Goal: Find contact information: Find contact information

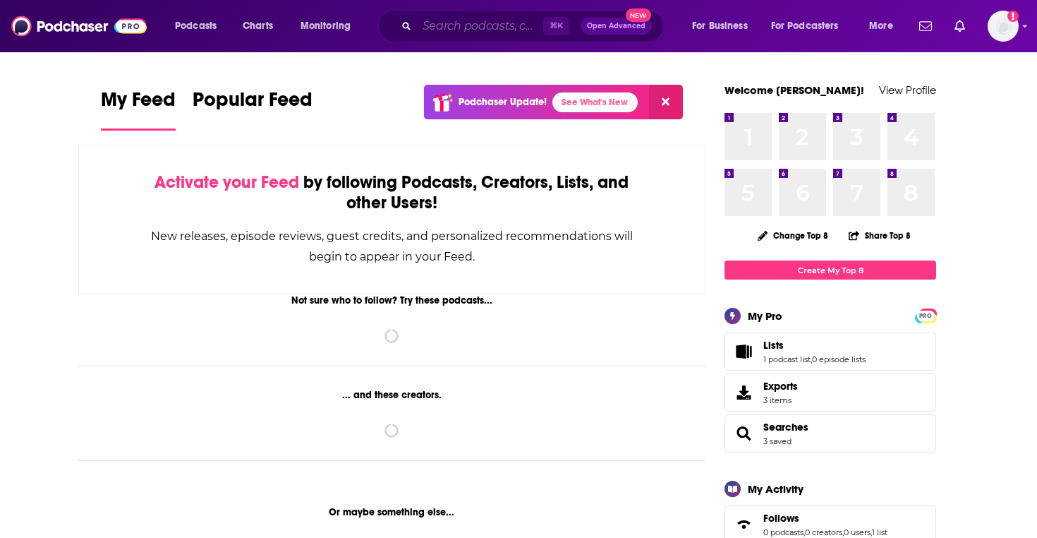
click at [475, 25] on input "Search podcasts, credits, & more..." at bounding box center [480, 26] width 126 height 23
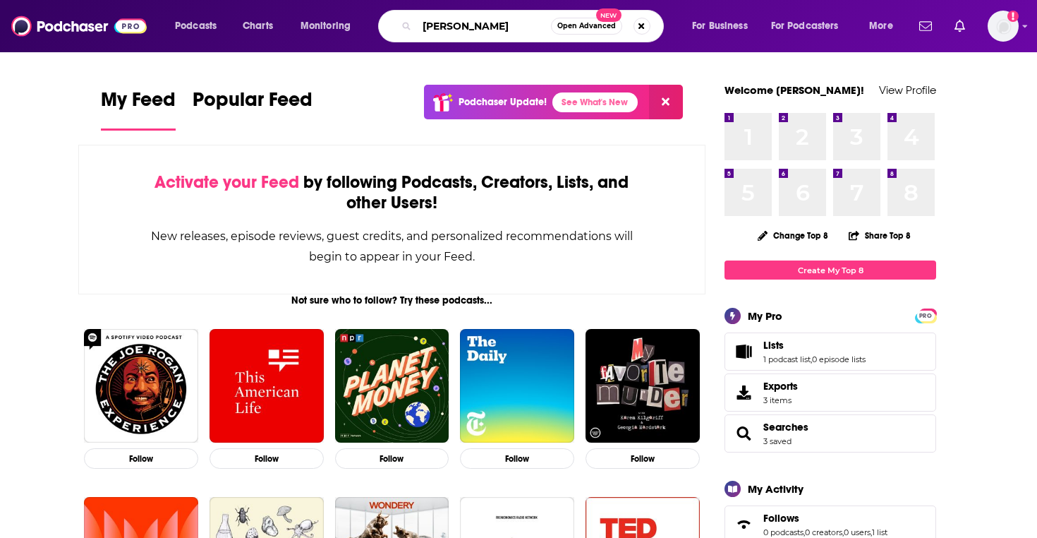
type input "conan o'brien"
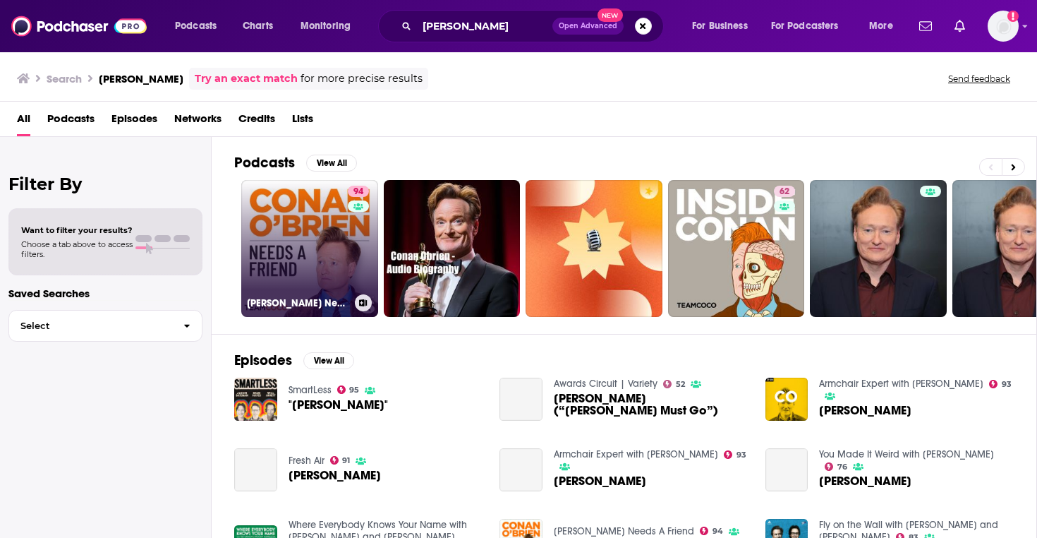
click at [327, 296] on div "Conan O’Brien Needs A Friend" at bounding box center [310, 302] width 126 height 17
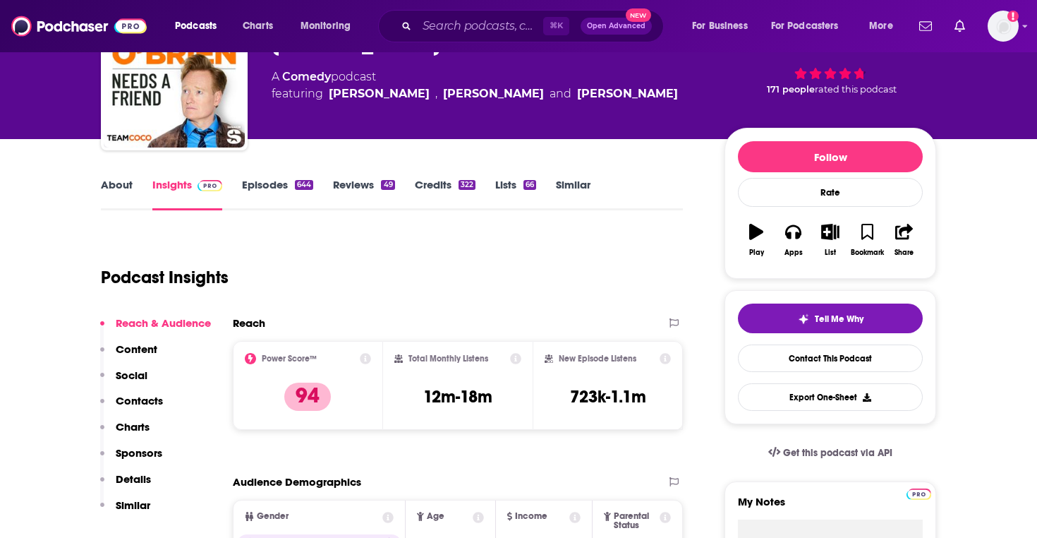
scroll to position [245, 0]
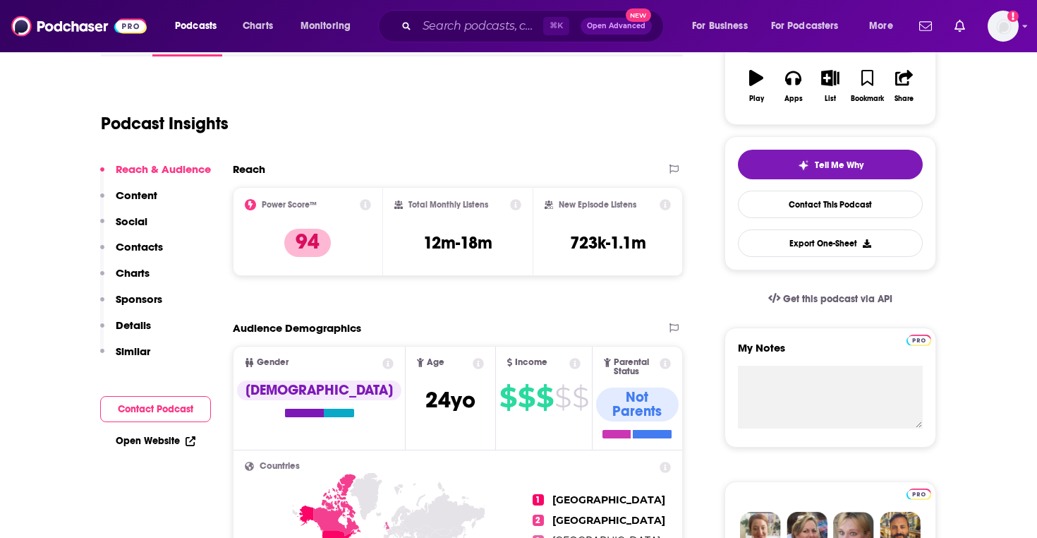
click at [144, 328] on p "Details" at bounding box center [133, 324] width 35 height 13
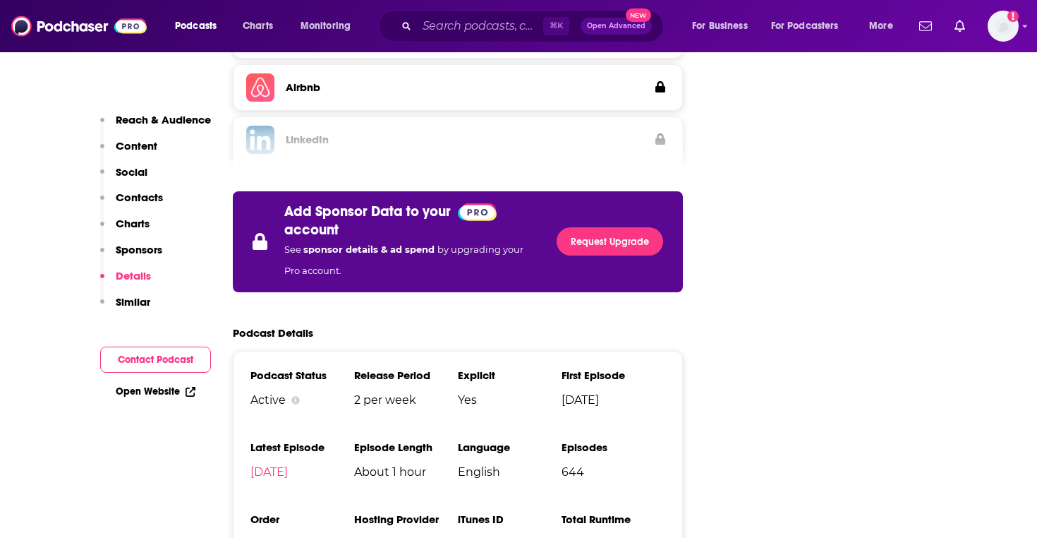
scroll to position [2117, 0]
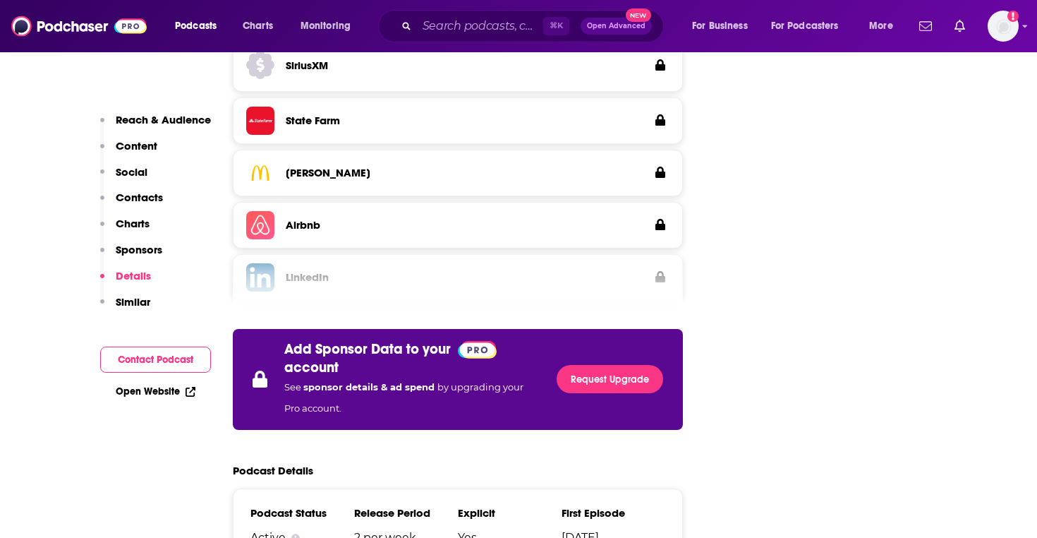
click at [153, 119] on p "Reach & Audience" at bounding box center [163, 119] width 95 height 13
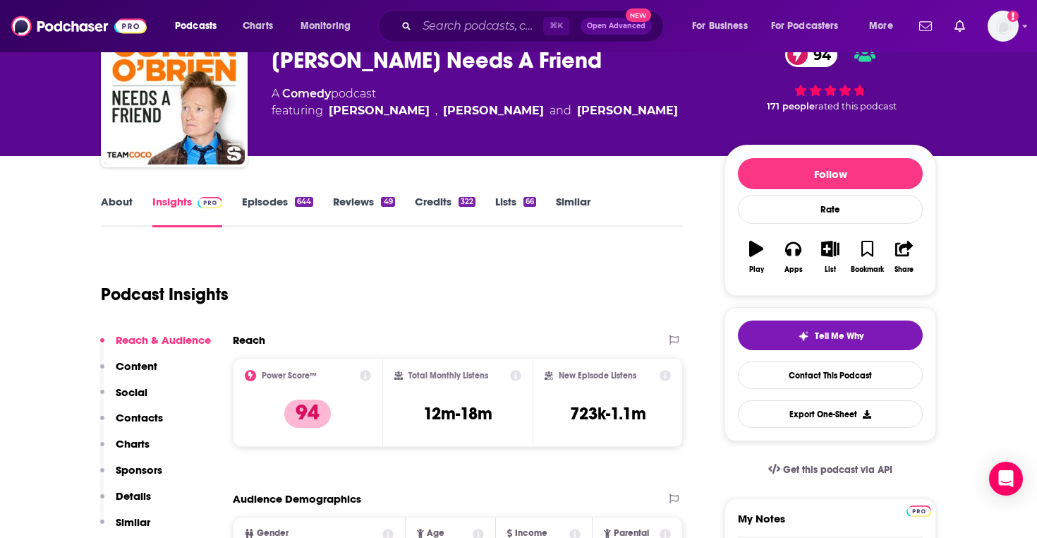
scroll to position [75, 0]
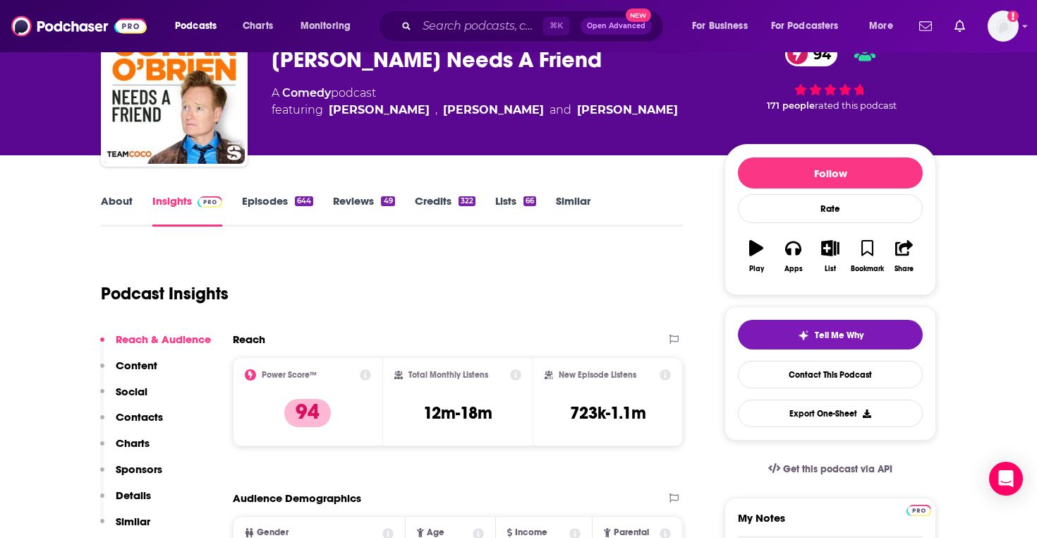
click at [446, 198] on link "Credits 322" at bounding box center [445, 210] width 61 height 32
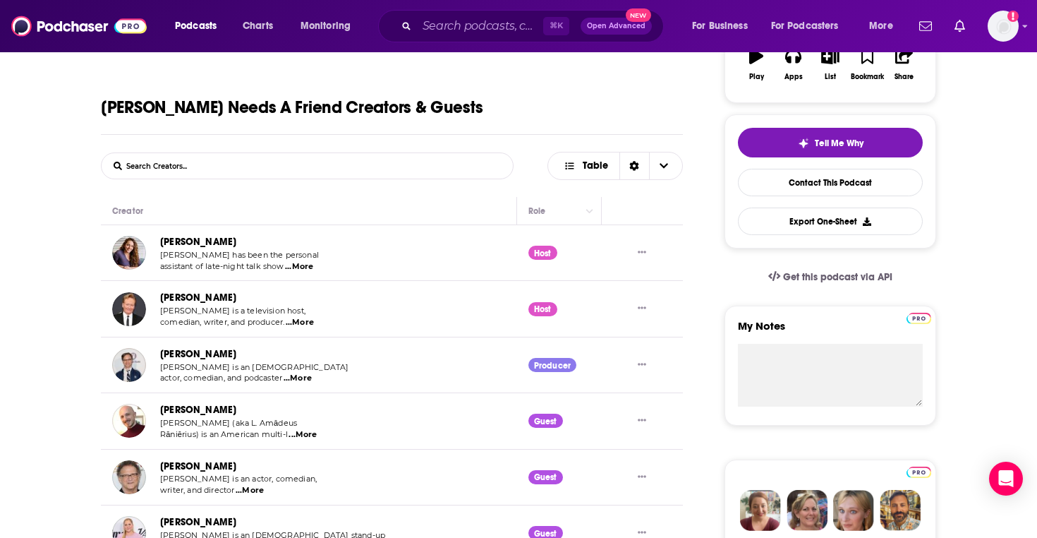
scroll to position [283, 0]
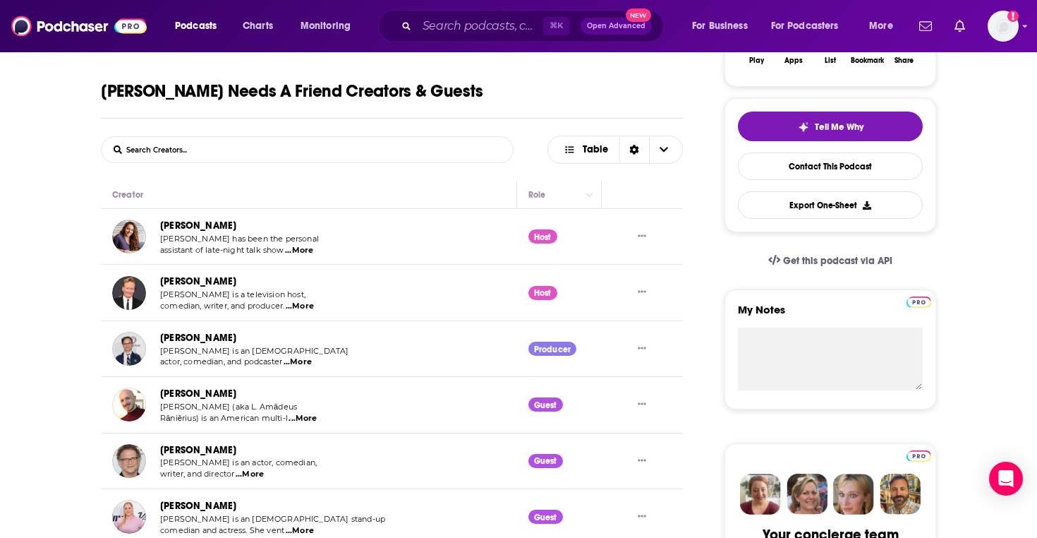
click at [303, 363] on span "...More" at bounding box center [298, 361] width 28 height 11
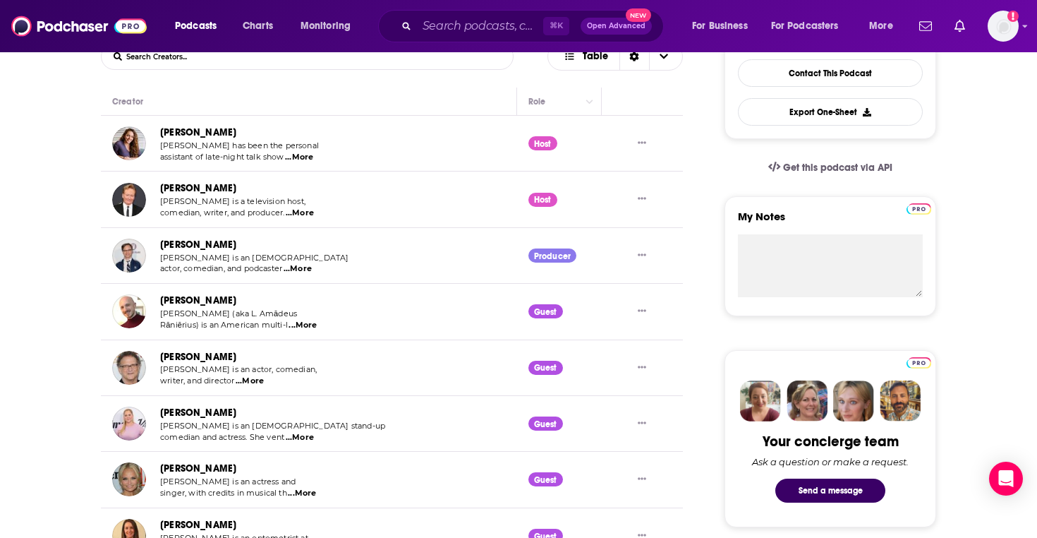
scroll to position [345, 0]
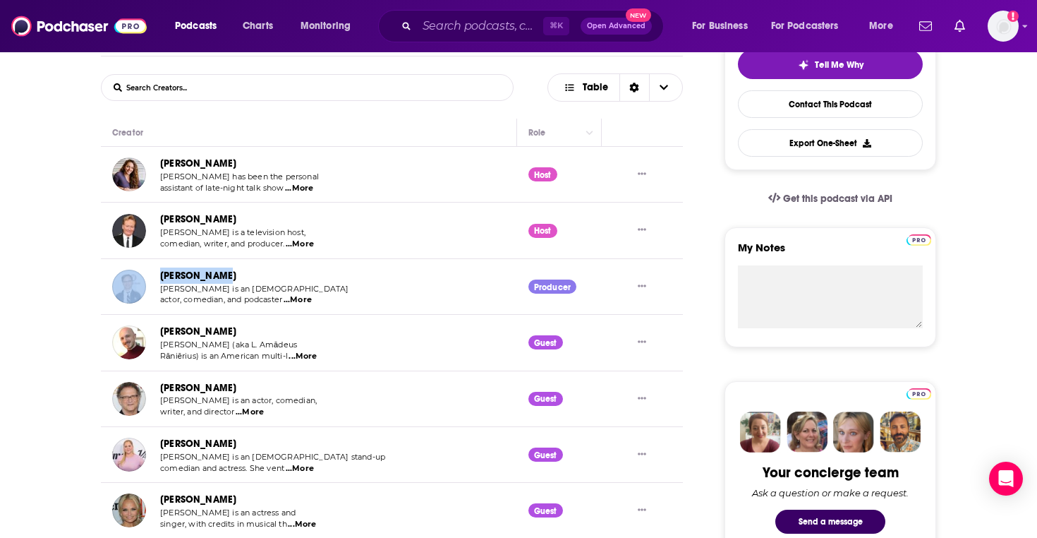
drag, startPoint x: 237, startPoint y: 280, endPoint x: 149, endPoint y: 279, distance: 88.2
click at [149, 279] on div "Matt Gourley Matthew James Gourley is an American actor, comedian, and podcaste…" at bounding box center [231, 286] width 238 height 38
copy div "Matt Gourley"
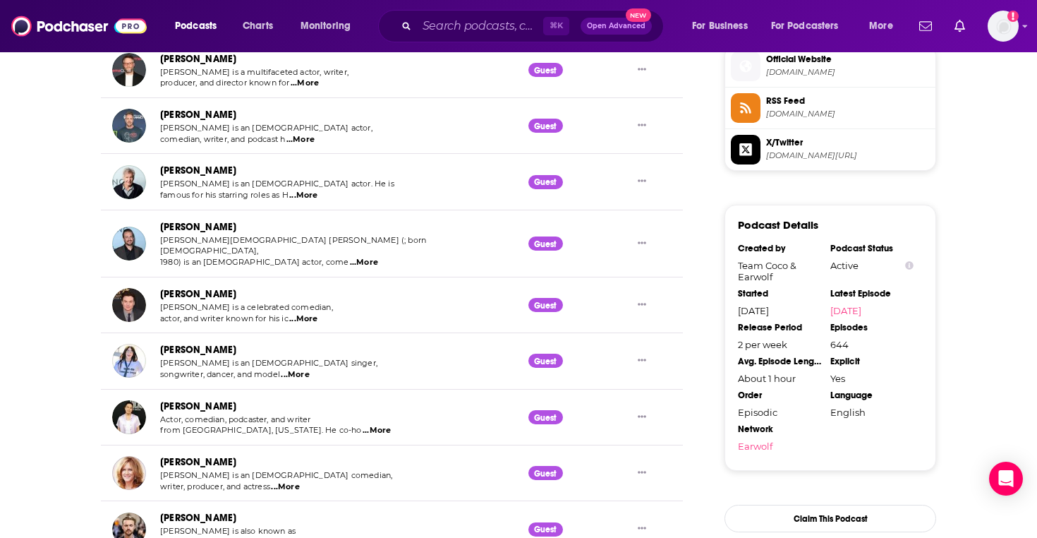
scroll to position [1473, 0]
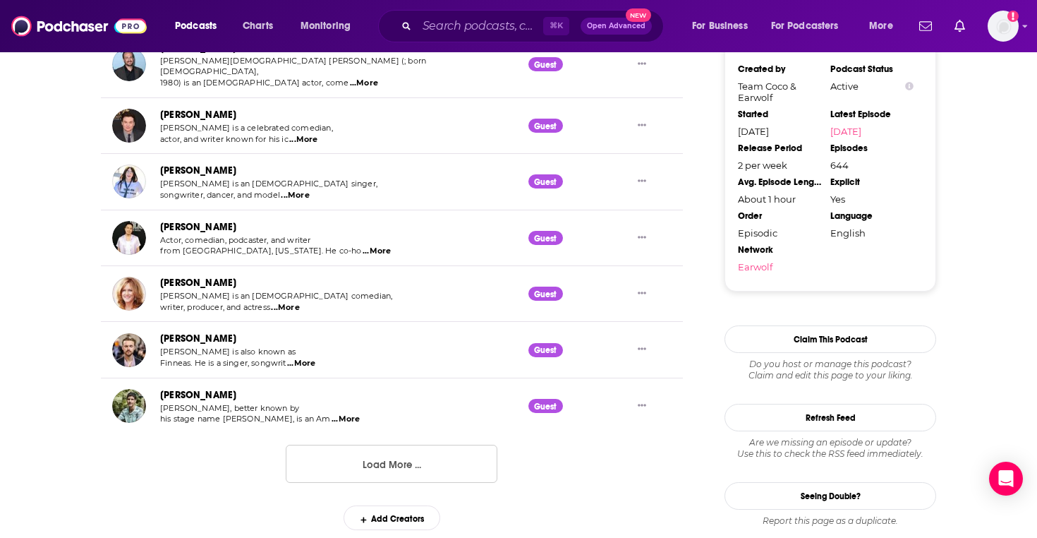
click at [399, 452] on button "Load More ..." at bounding box center [392, 463] width 212 height 38
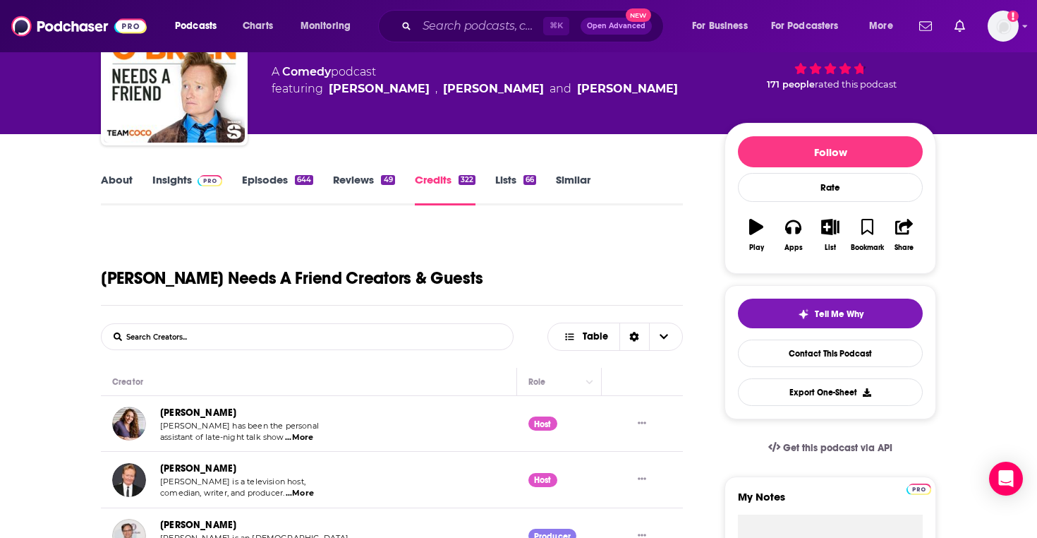
scroll to position [53, 0]
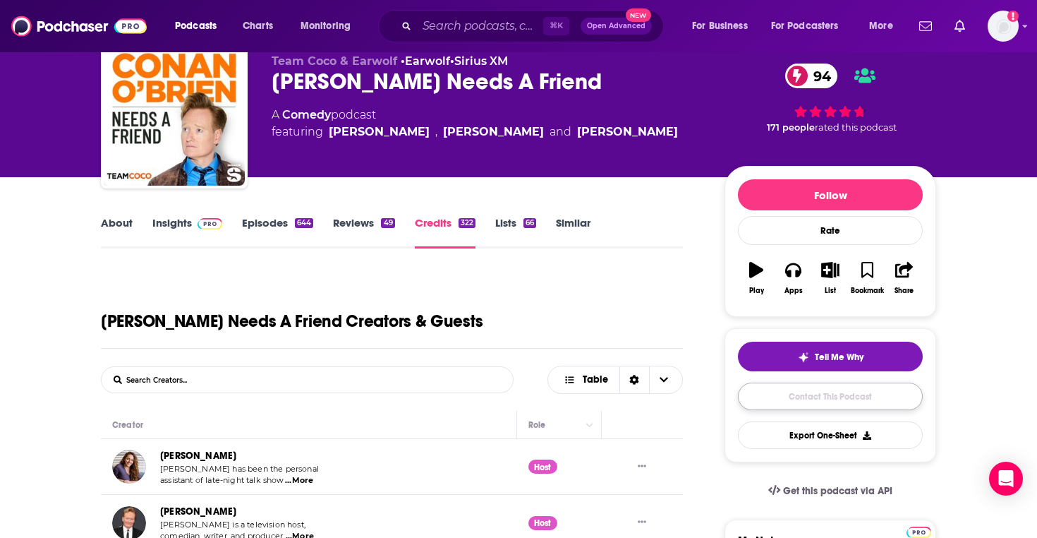
click at [816, 399] on link "Contact This Podcast" at bounding box center [830, 396] width 185 height 28
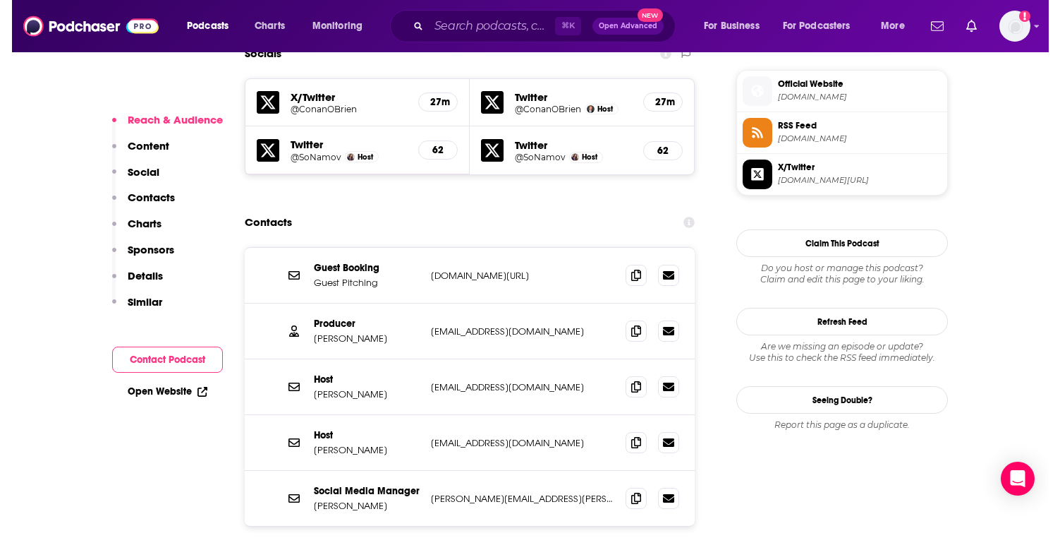
scroll to position [1259, 0]
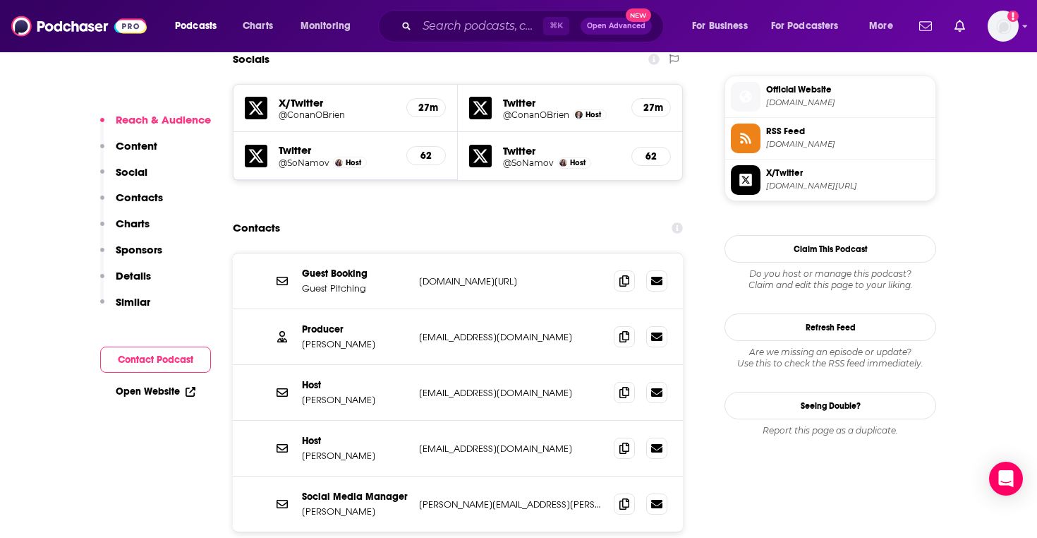
drag, startPoint x: 552, startPoint y: 204, endPoint x: 427, endPoint y: 204, distance: 124.9
click at [427, 275] on p "TeamCoco.com/CallConan" at bounding box center [510, 281] width 183 height 12
click at [423, 331] on p "matt@earwolf.com" at bounding box center [510, 337] width 183 height 12
drag, startPoint x: 419, startPoint y: 257, endPoint x: 503, endPoint y: 257, distance: 83.9
click at [503, 331] on p "matt@earwolf.com" at bounding box center [510, 337] width 183 height 12
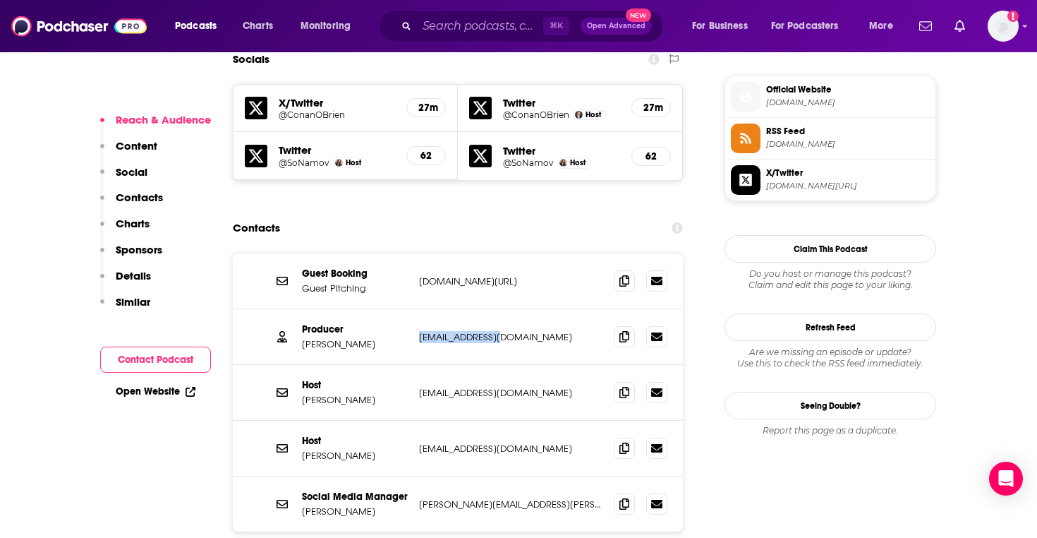
copy p "matt@earwolf.com"
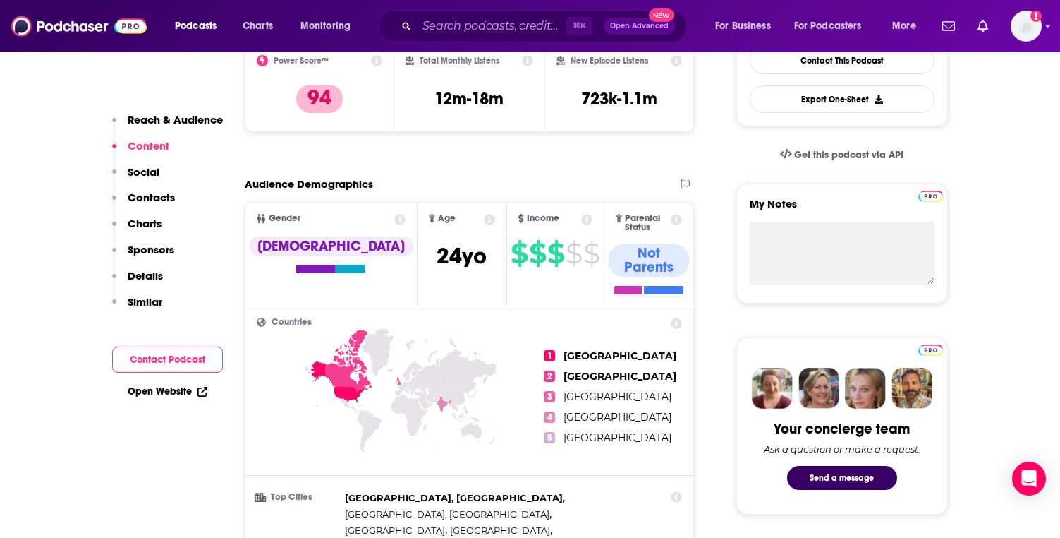
scroll to position [0, 0]
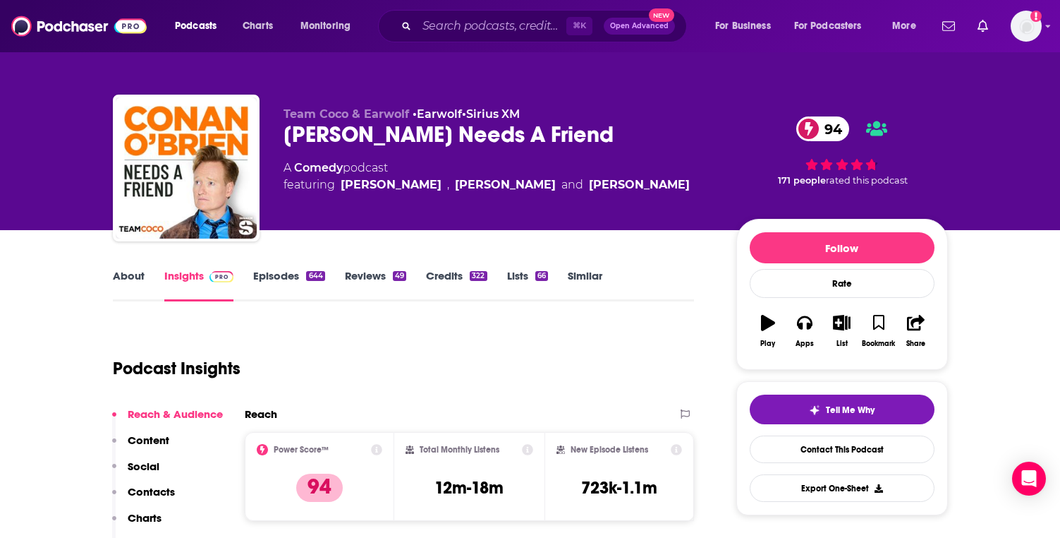
click at [295, 271] on link "Episodes 644" at bounding box center [288, 285] width 71 height 32
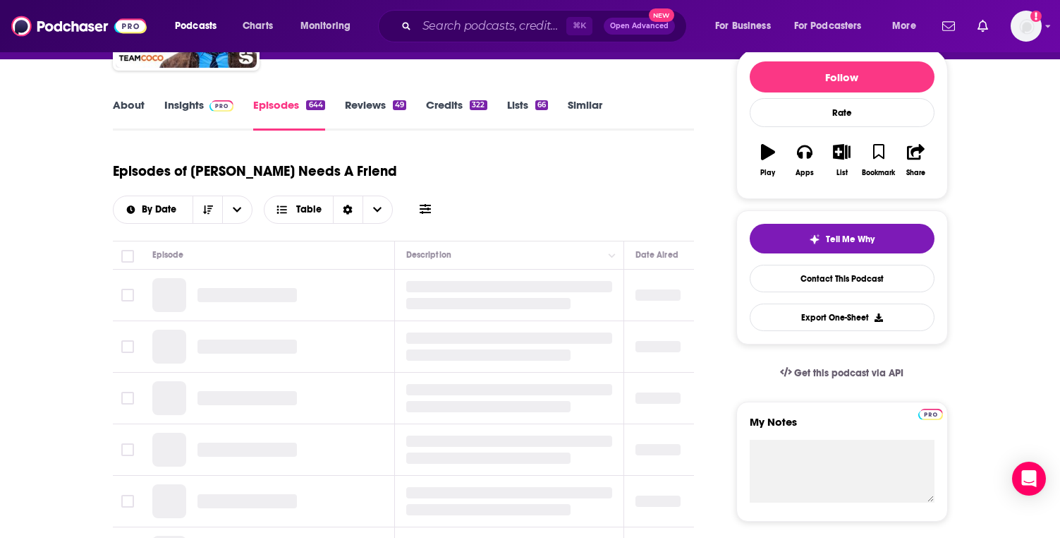
scroll to position [207, 0]
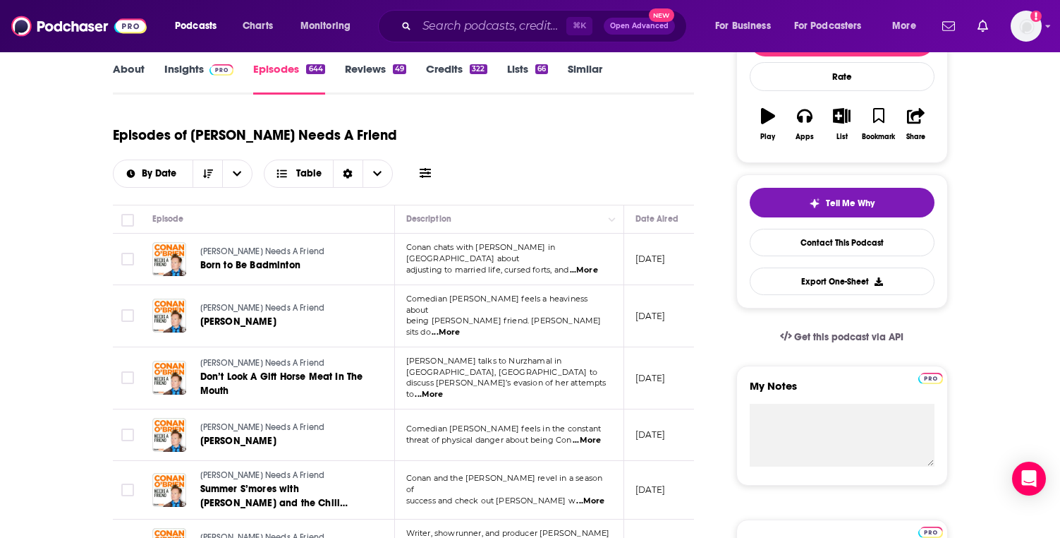
click at [430, 174] on icon at bounding box center [425, 172] width 11 height 11
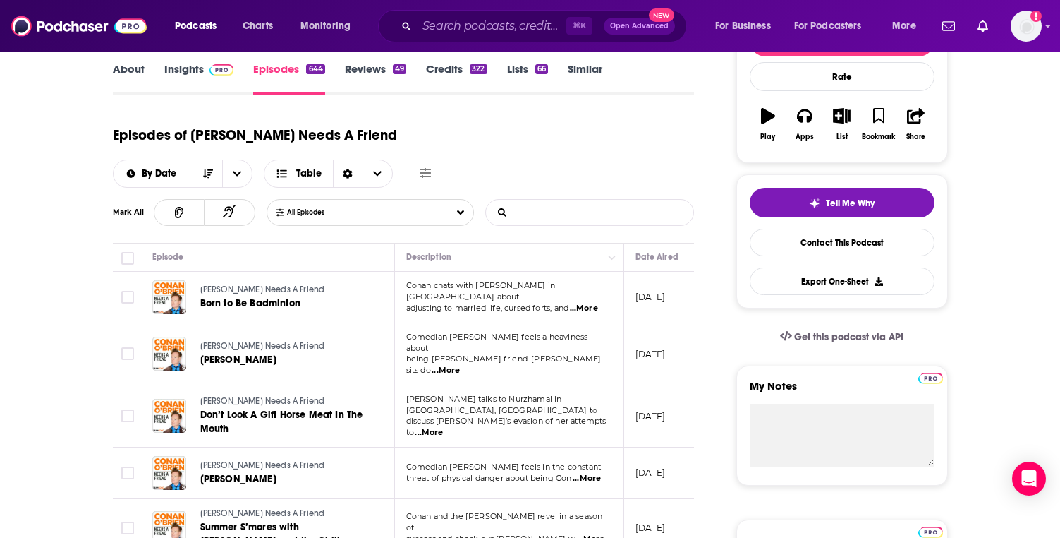
click at [535, 210] on input "List Search Input" at bounding box center [559, 212] width 147 height 25
type input "eggers"
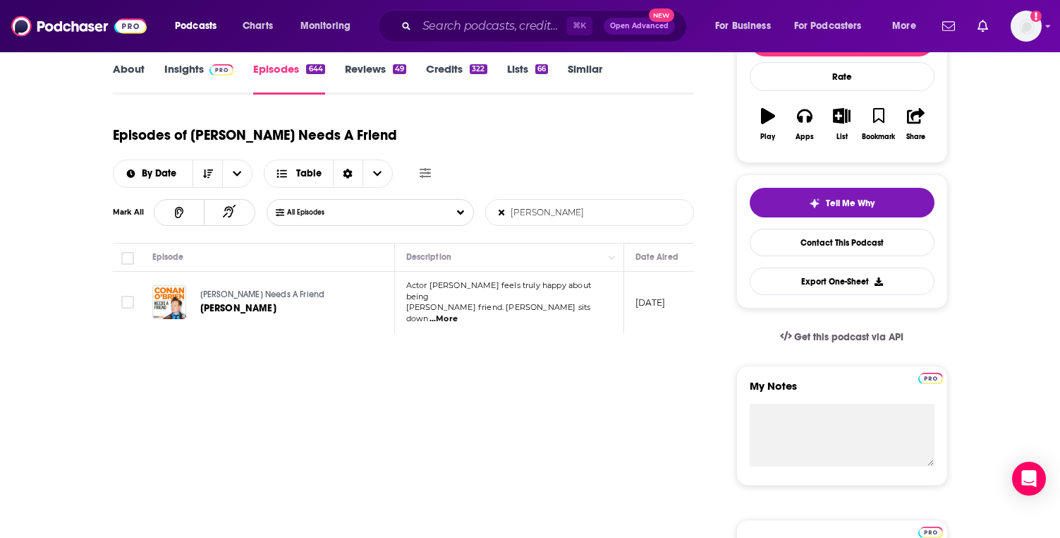
click at [458, 313] on span "...More" at bounding box center [444, 318] width 28 height 11
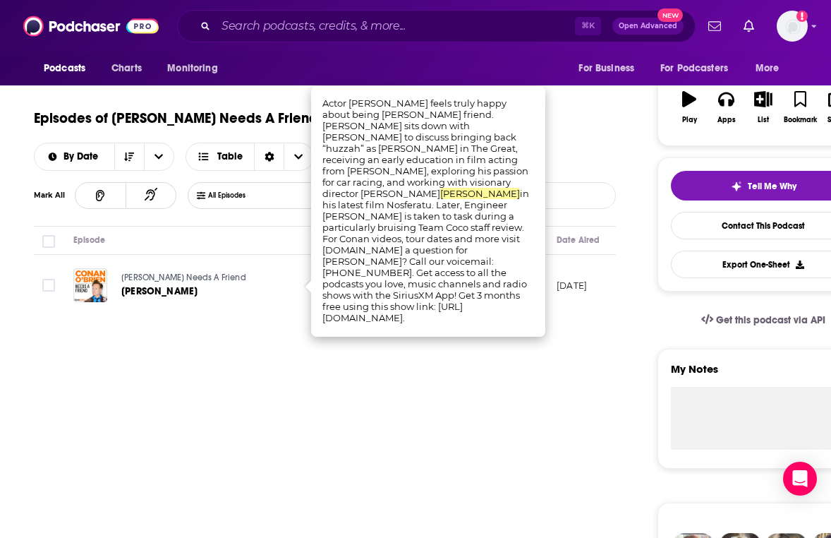
scroll to position [222, 0]
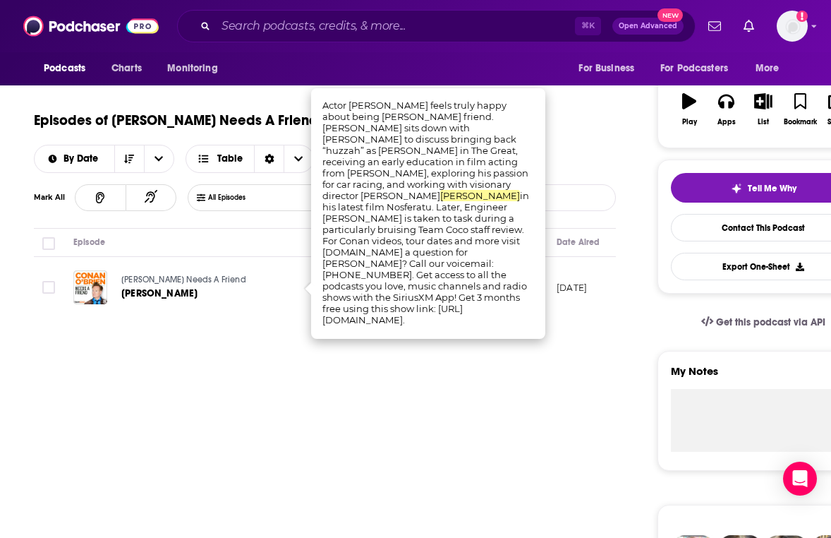
click at [145, 106] on div "Episodes of Conan O’Brien Needs A Friend By Date Table" at bounding box center [325, 137] width 582 height 71
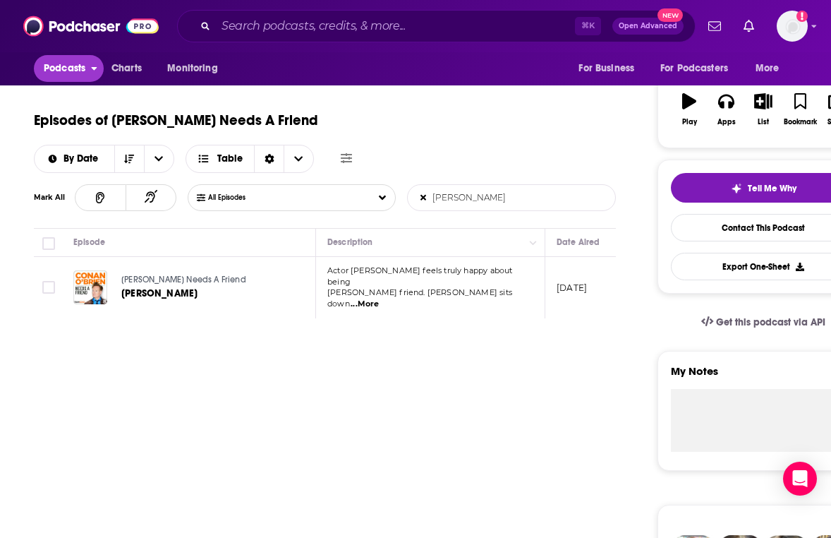
click at [70, 68] on span "Podcasts" at bounding box center [65, 69] width 42 height 20
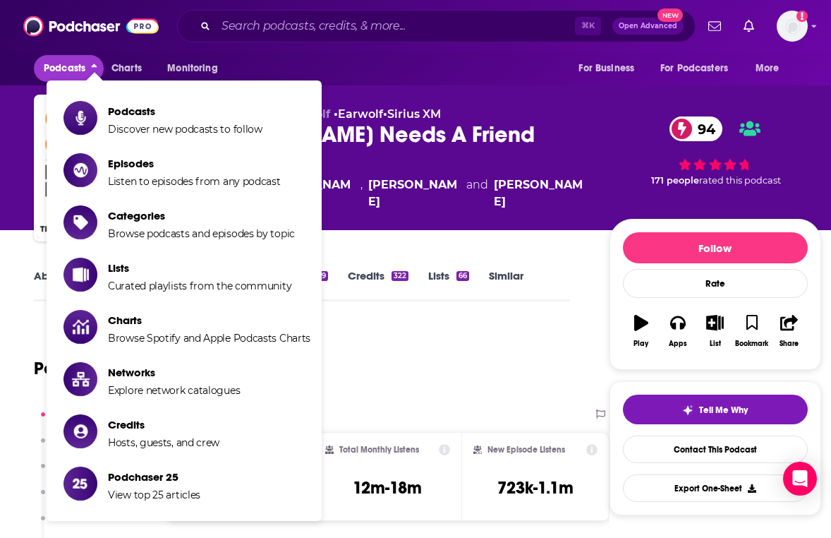
click at [463, 330] on div "Podcast Insights" at bounding box center [296, 360] width 525 height 72
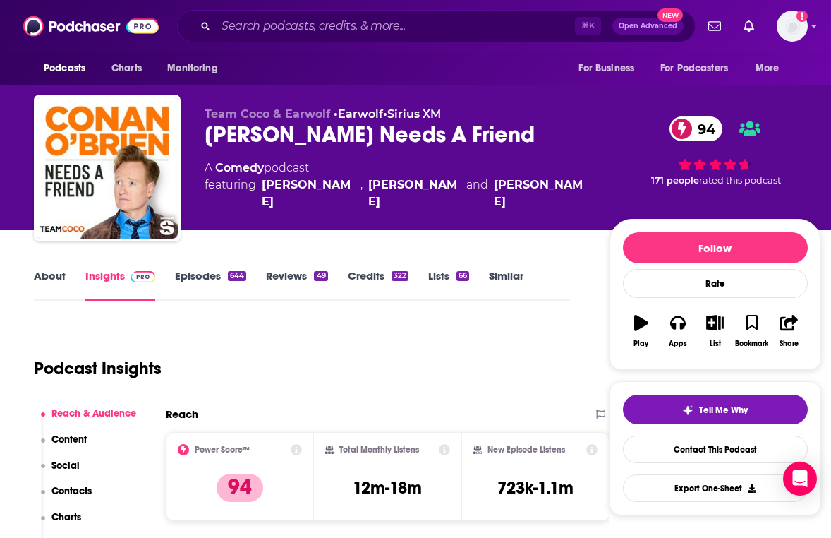
click at [44, 281] on link "About" at bounding box center [50, 285] width 32 height 32
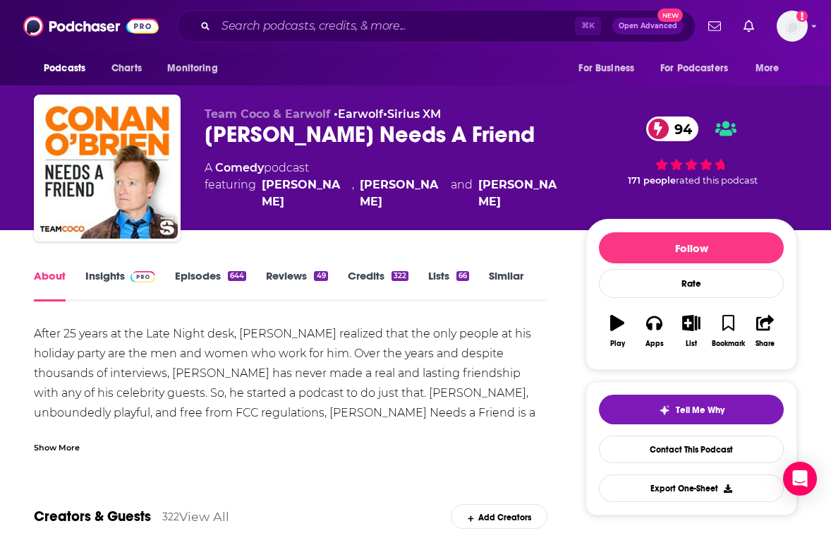
click at [64, 444] on div "Show More" at bounding box center [57, 446] width 46 height 13
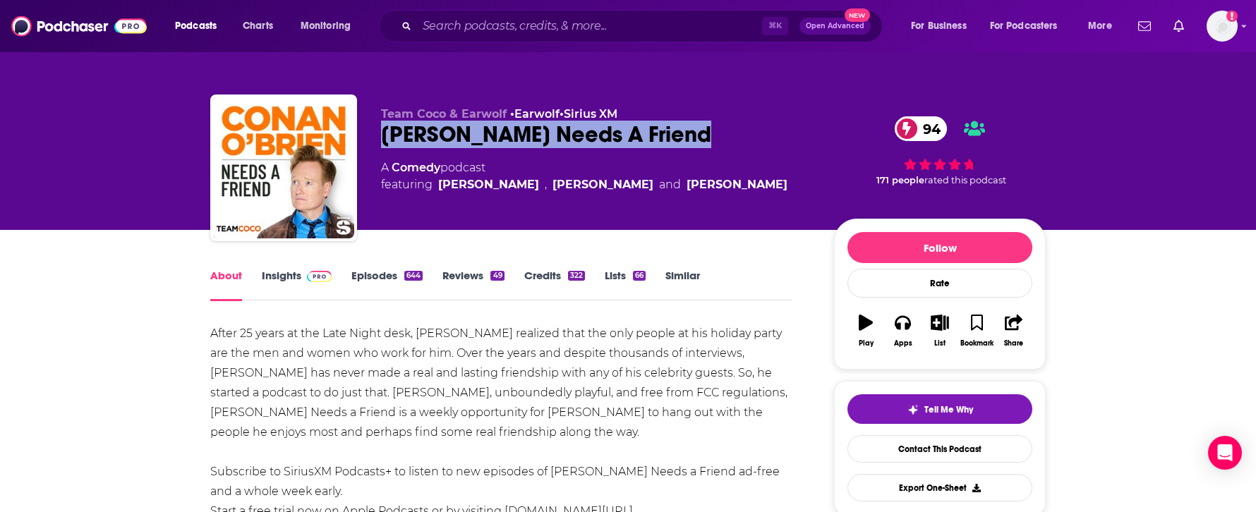
drag, startPoint x: 379, startPoint y: 133, endPoint x: 734, endPoint y: 134, distance: 355.6
click at [734, 134] on div "Team Coco & Earwolf • Earwolf • Sirius XM Conan O’Brien Needs A Friend 94 A Com…" at bounding box center [627, 171] width 835 height 152
copy h1 "Conan O’Brien Needs A Friend"
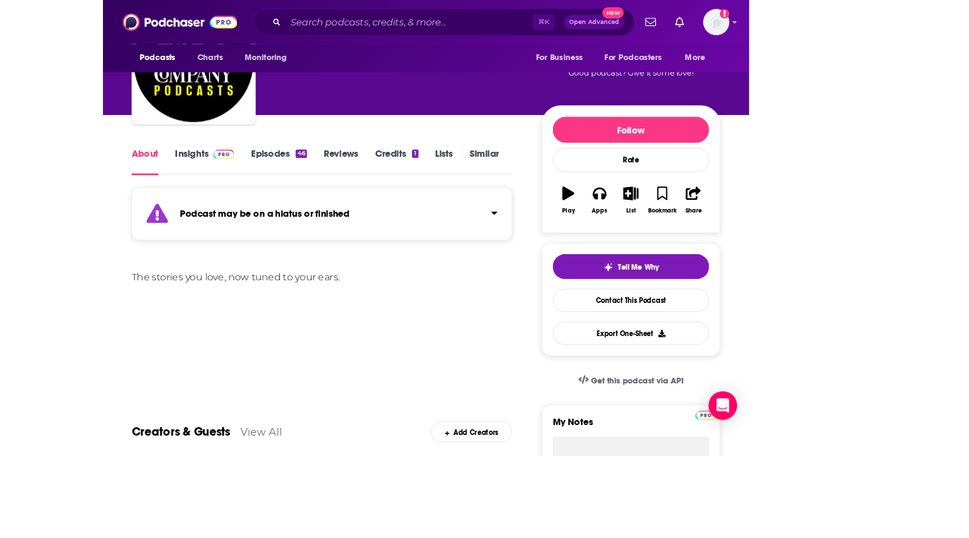
scroll to position [75, 0]
